Goal: Information Seeking & Learning: Learn about a topic

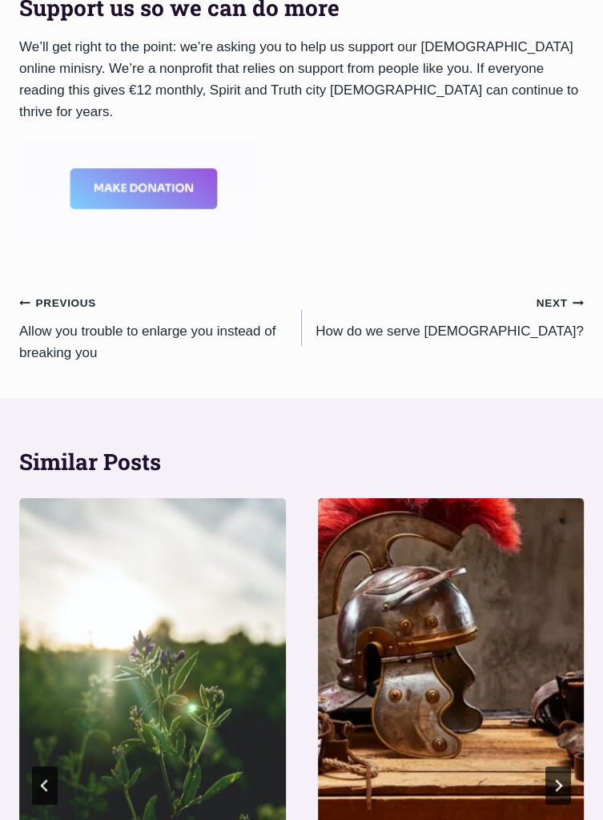
scroll to position [1109, 0]
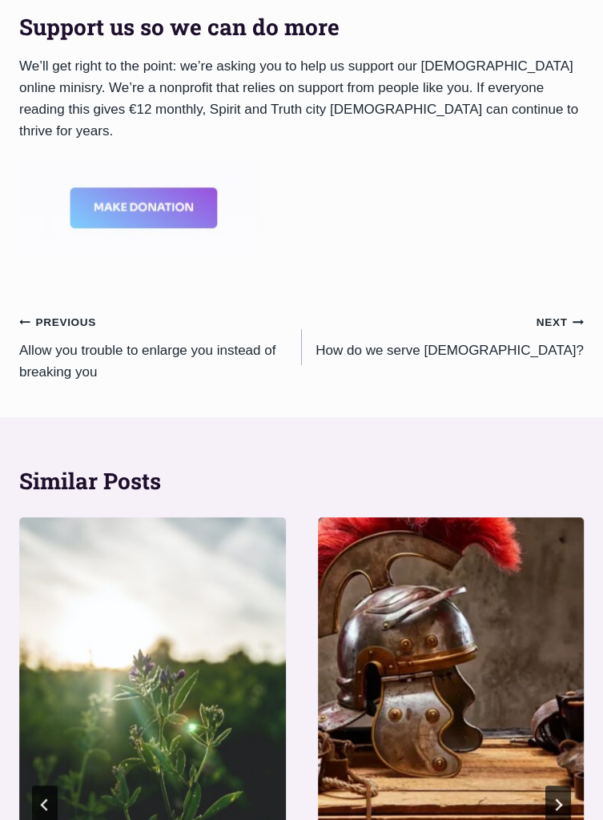
click at [60, 360] on link "Previous Previous Allow you trouble to enlarge you instead of breaking you" at bounding box center [160, 347] width 283 height 72
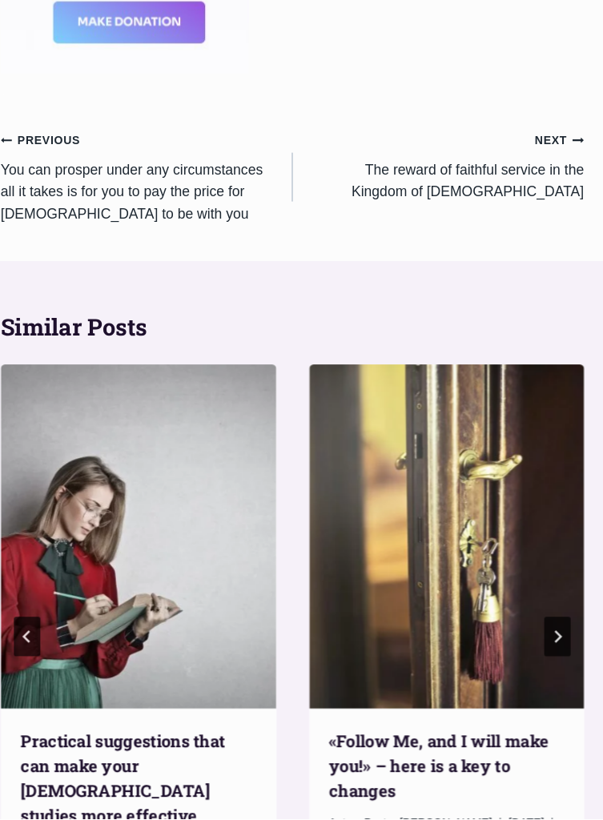
scroll to position [1752, 0]
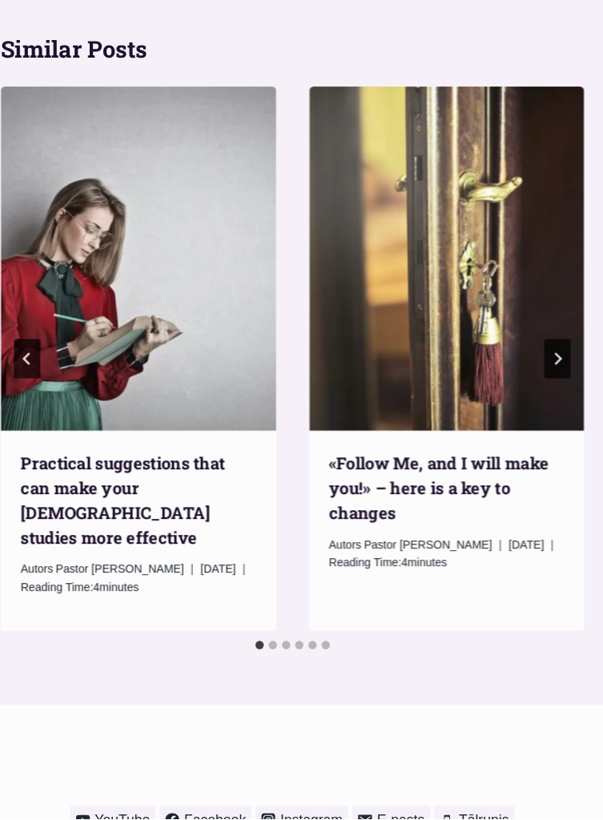
click at [600, 783] on div "YouTube YouTube Facebook Facebook Instagram Instagram Email E-pasts Phone Tālru…" at bounding box center [301, 820] width 603 height 75
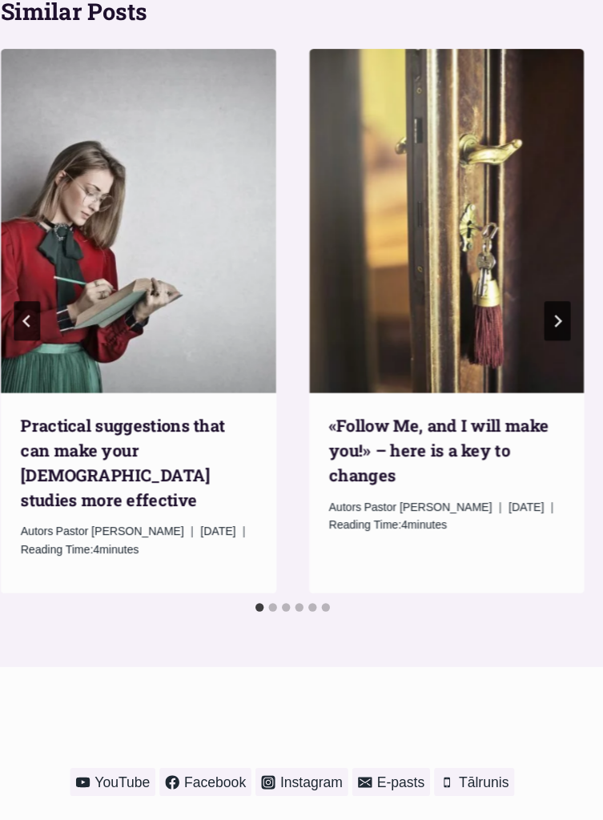
scroll to position [1795, 0]
